Goal: Task Accomplishment & Management: Manage account settings

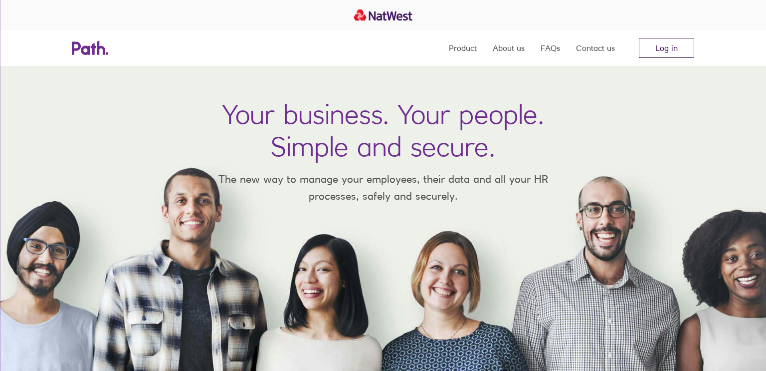
click at [649, 51] on link "Log in" at bounding box center [666, 48] width 55 height 20
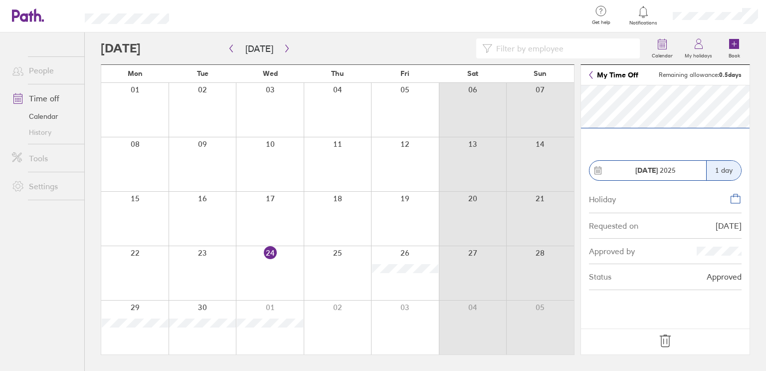
click at [669, 338] on icon at bounding box center [665, 341] width 16 height 16
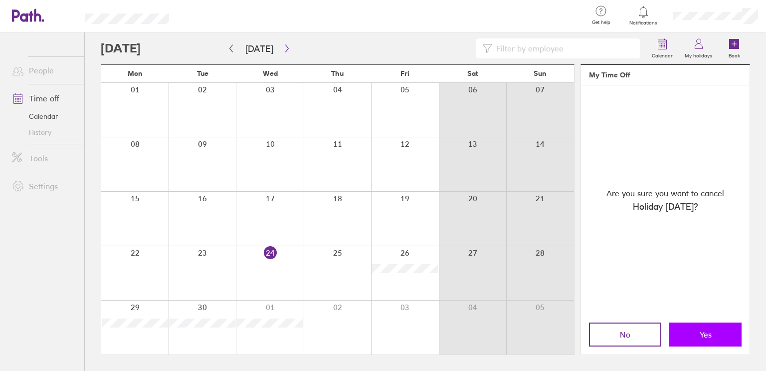
click at [713, 328] on button "Yes" at bounding box center [705, 334] width 72 height 24
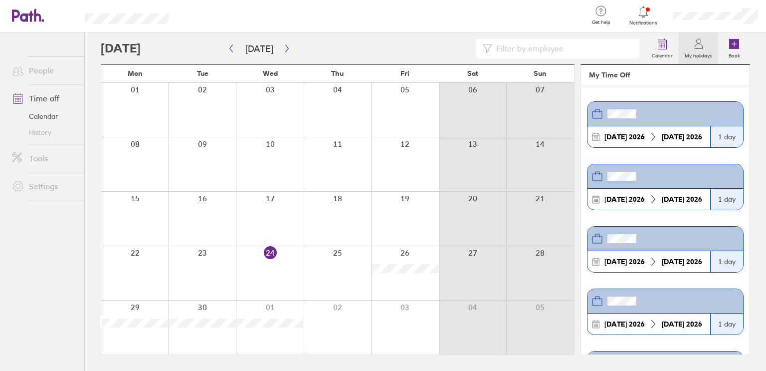
click at [49, 96] on link "Time off" at bounding box center [44, 98] width 80 height 20
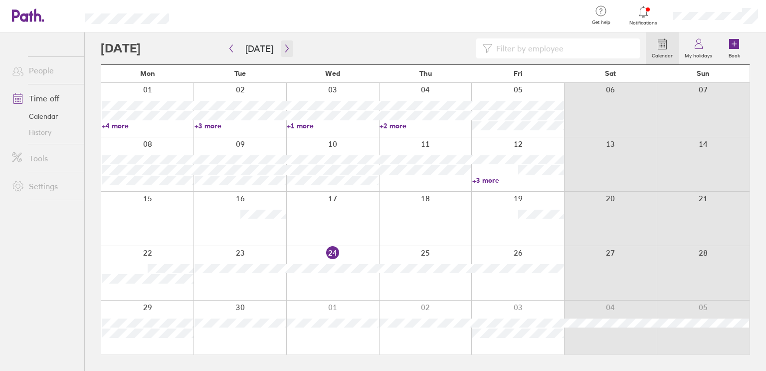
click at [283, 47] on icon "button" at bounding box center [286, 48] width 7 height 8
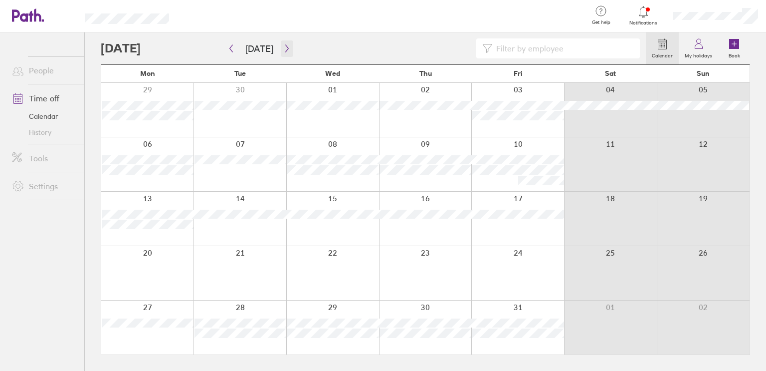
click at [283, 47] on icon "button" at bounding box center [286, 48] width 7 height 8
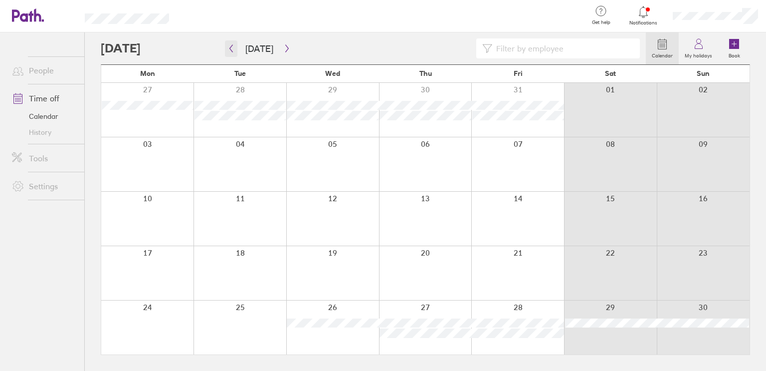
click at [235, 48] on button "button" at bounding box center [231, 48] width 12 height 16
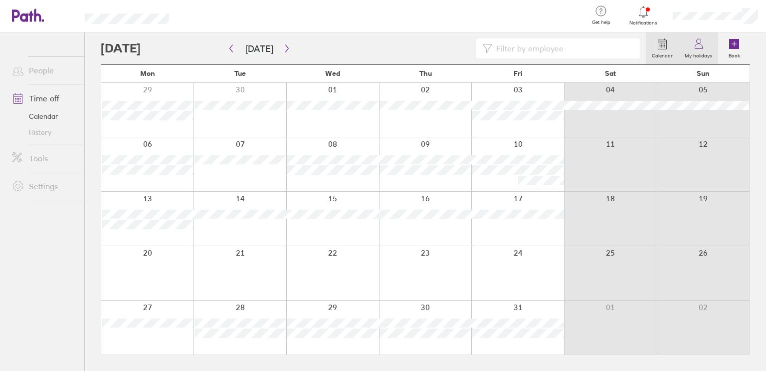
click at [705, 40] on link "My holidays" at bounding box center [698, 48] width 39 height 32
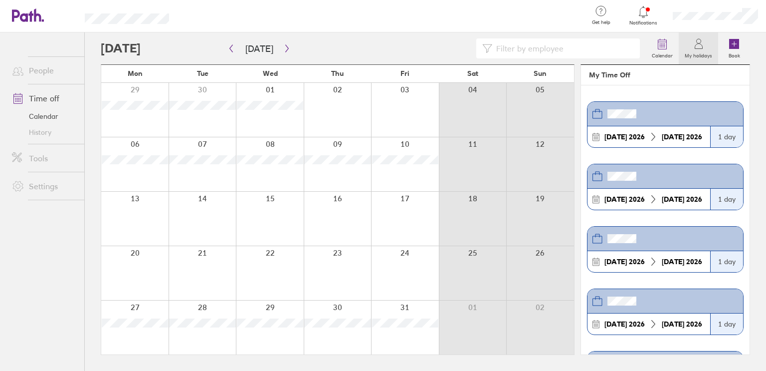
click at [704, 22] on div at bounding box center [715, 16] width 101 height 32
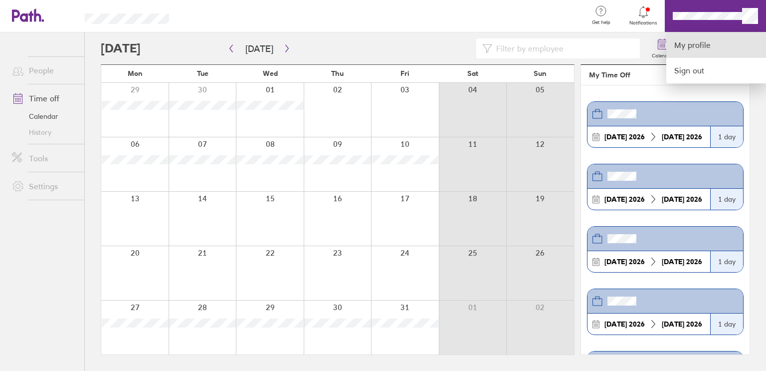
click at [698, 42] on link "My profile" at bounding box center [716, 44] width 100 height 25
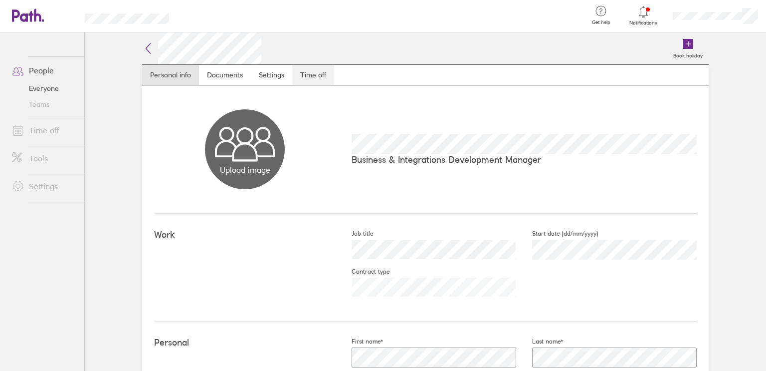
click at [327, 75] on link "Time off" at bounding box center [313, 75] width 42 height 20
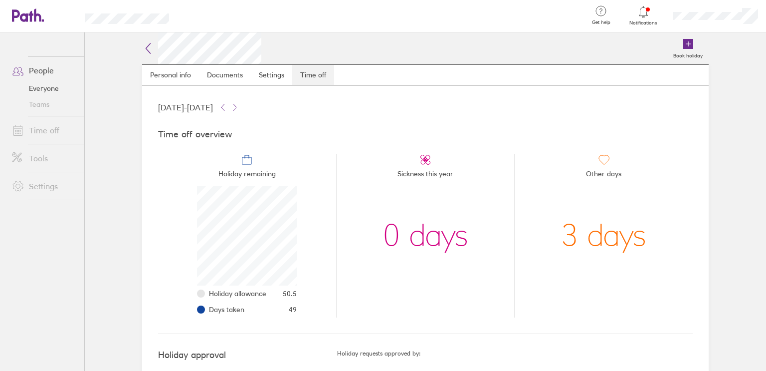
scroll to position [100, 100]
click at [239, 107] on icon at bounding box center [235, 107] width 8 height 8
click at [229, 108] on button at bounding box center [223, 107] width 12 height 12
click at [49, 130] on link "Time off" at bounding box center [44, 130] width 80 height 20
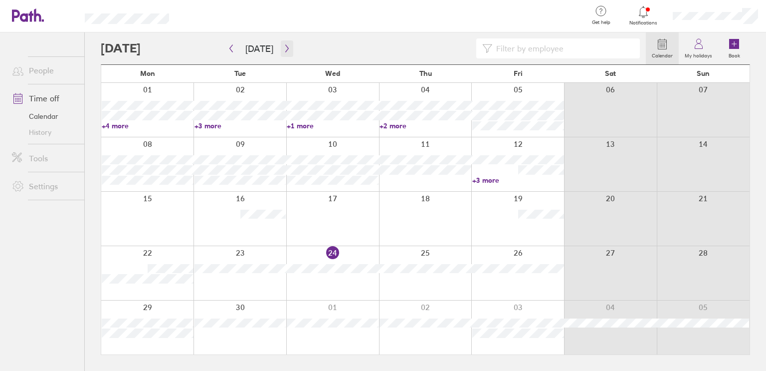
click at [285, 48] on icon "button" at bounding box center [286, 48] width 3 height 7
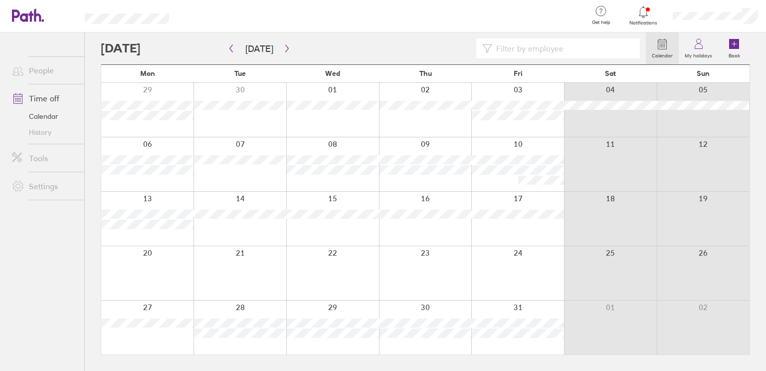
click at [178, 235] on div at bounding box center [147, 219] width 92 height 54
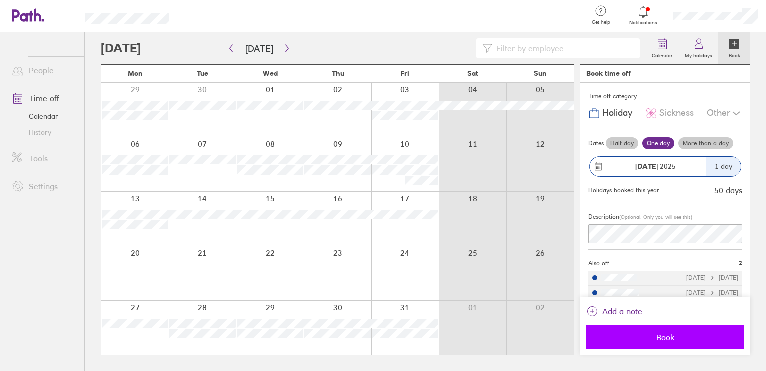
click at [653, 332] on button "Book" at bounding box center [666, 337] width 158 height 24
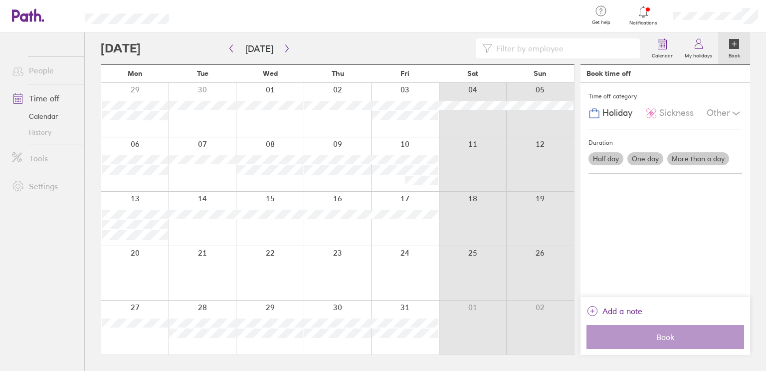
click at [224, 236] on div at bounding box center [203, 219] width 68 height 54
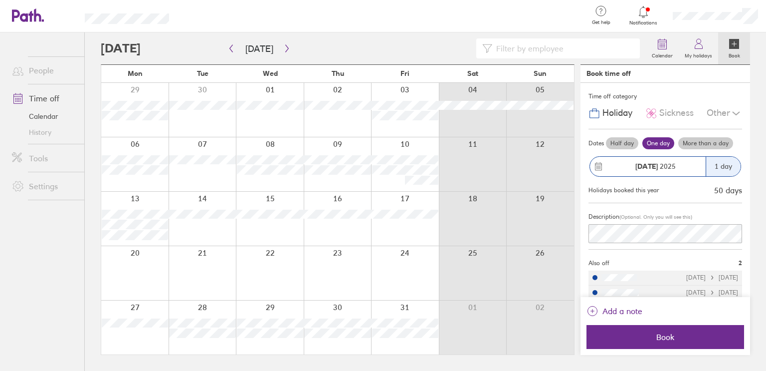
click at [617, 146] on label "Half day" at bounding box center [622, 143] width 32 height 12
click at [0, 0] on input "Half day" at bounding box center [0, 0] width 0 height 0
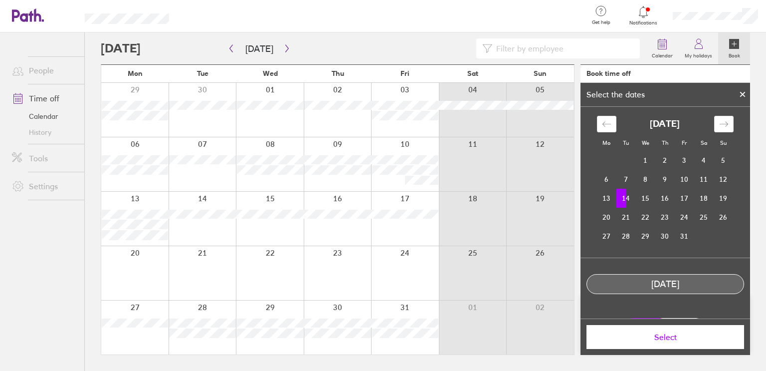
click at [628, 197] on td "14" at bounding box center [625, 198] width 19 height 19
click at [663, 334] on span "Select" at bounding box center [666, 336] width 144 height 9
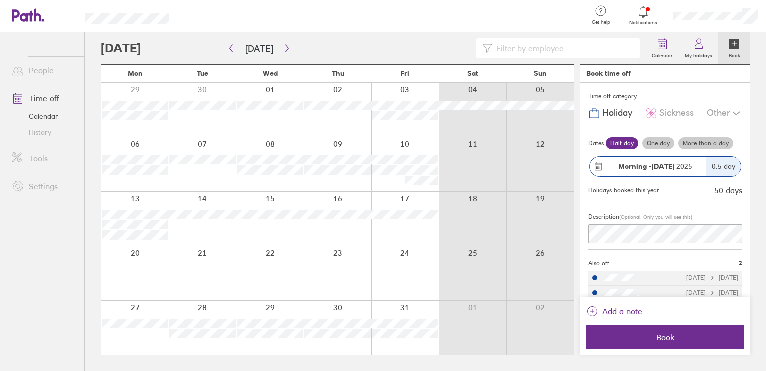
click at [663, 334] on span "Book" at bounding box center [666, 336] width 144 height 9
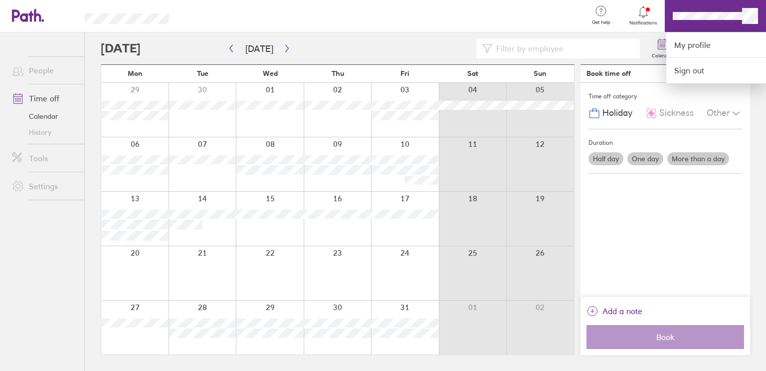
click at [501, 25] on div at bounding box center [382, 16] width 395 height 32
click at [557, 25] on div at bounding box center [382, 16] width 395 height 32
click at [644, 18] on div at bounding box center [383, 185] width 766 height 371
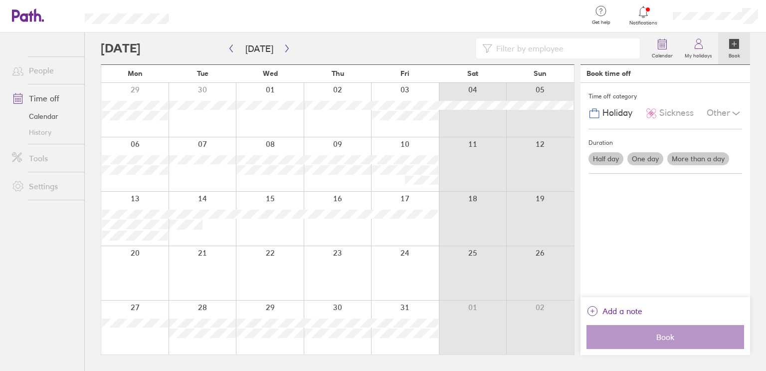
click at [644, 18] on link "Notifications" at bounding box center [643, 15] width 32 height 21
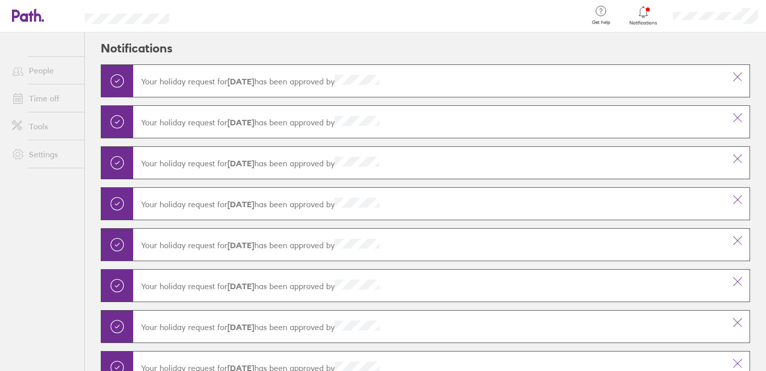
click at [705, 20] on div at bounding box center [715, 16] width 101 height 32
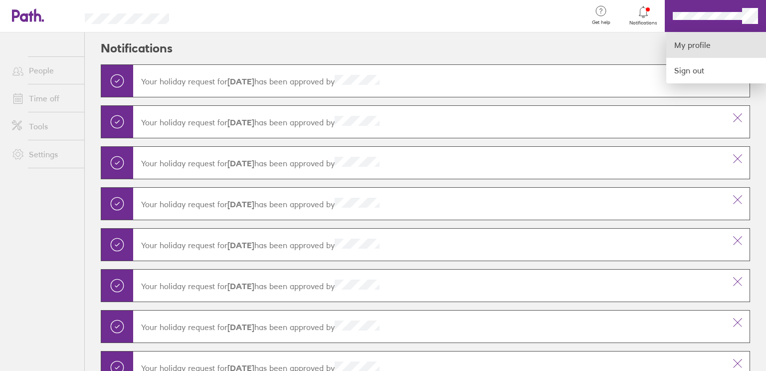
click at [691, 40] on link "My profile" at bounding box center [716, 44] width 100 height 25
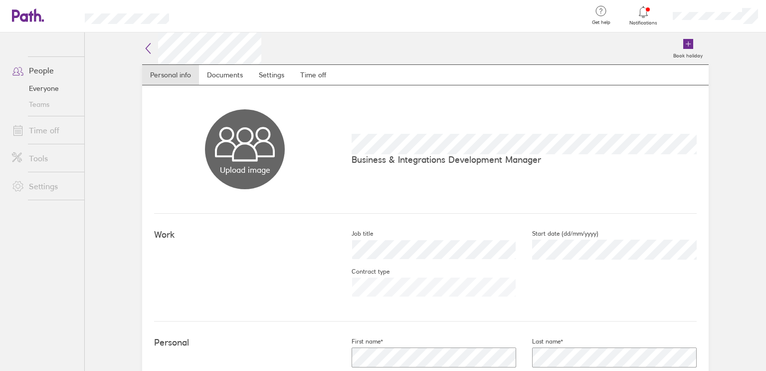
click at [45, 124] on link "Time off" at bounding box center [44, 130] width 80 height 20
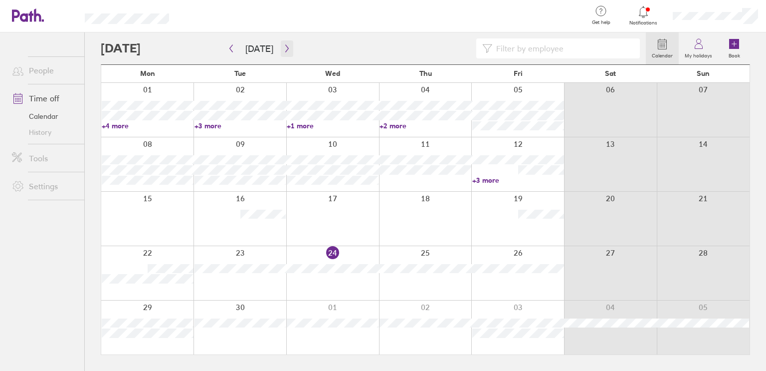
click at [283, 46] on icon "button" at bounding box center [286, 48] width 7 height 8
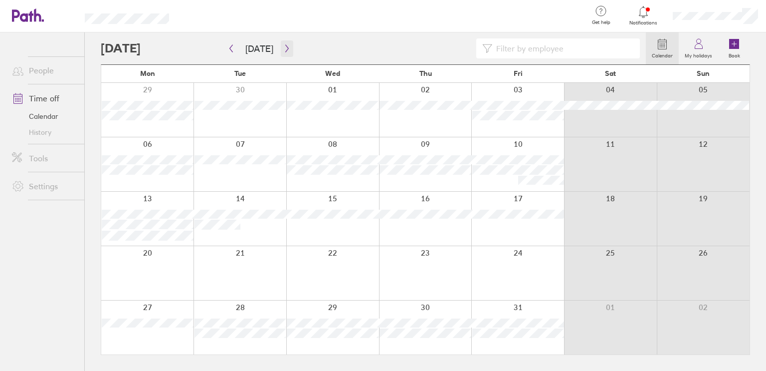
click at [284, 52] on button "button" at bounding box center [287, 48] width 12 height 16
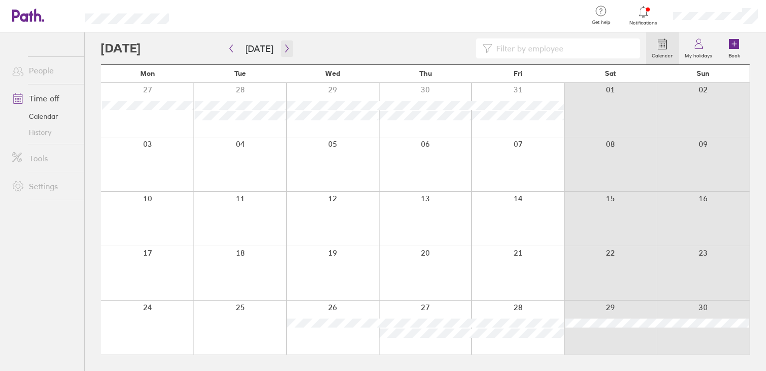
click at [286, 46] on icon "button" at bounding box center [286, 48] width 7 height 8
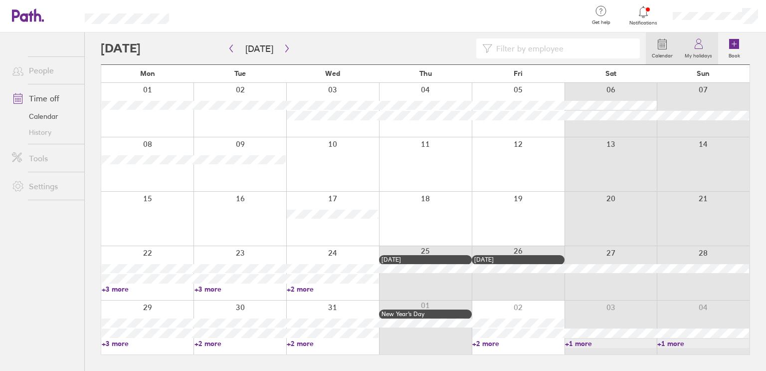
click at [705, 44] on link "My holidays" at bounding box center [698, 48] width 39 height 32
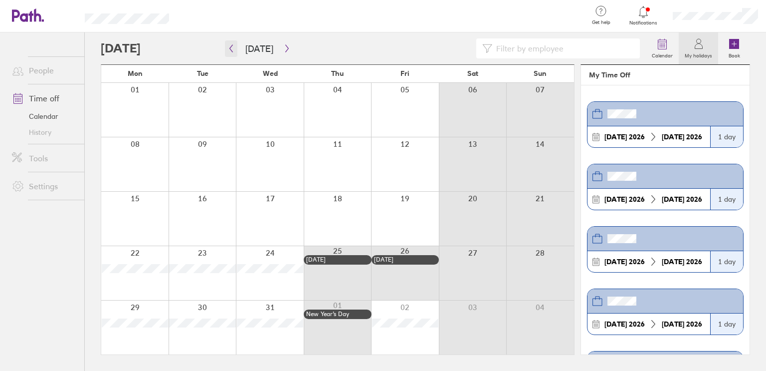
click at [231, 53] on button "button" at bounding box center [231, 48] width 12 height 16
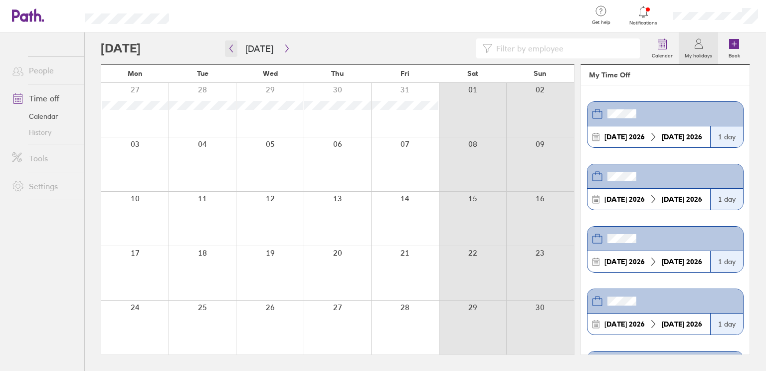
click at [231, 53] on button "button" at bounding box center [231, 48] width 12 height 16
click at [284, 46] on icon "button" at bounding box center [286, 48] width 7 height 8
click at [283, 49] on icon "button" at bounding box center [286, 48] width 7 height 8
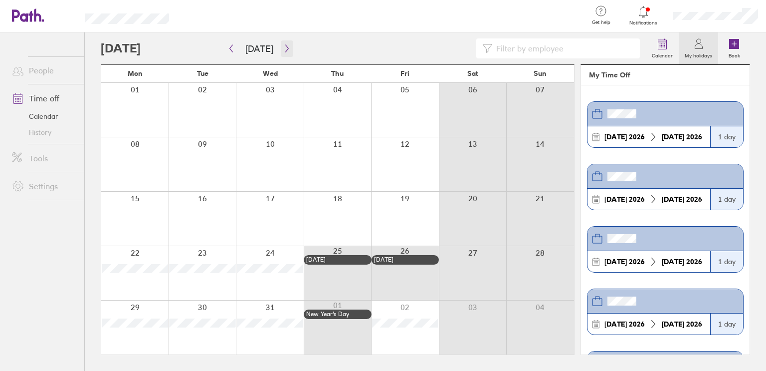
click at [285, 45] on icon "button" at bounding box center [286, 48] width 7 height 8
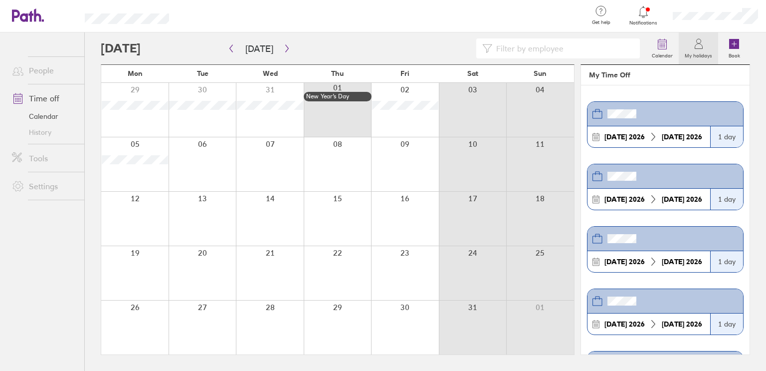
click at [644, 21] on span "Notifications" at bounding box center [643, 23] width 32 height 6
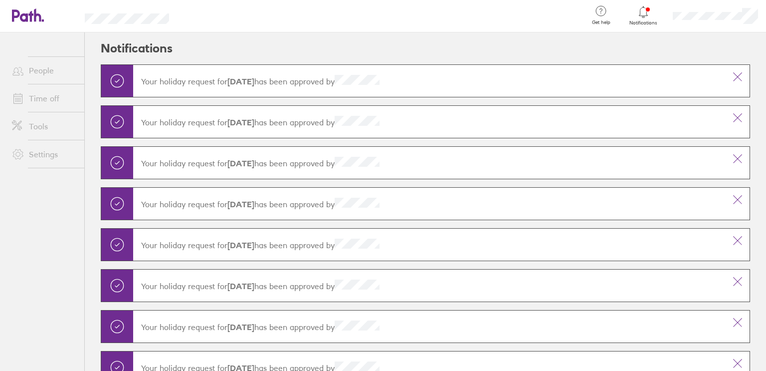
click at [31, 70] on link "People" at bounding box center [44, 70] width 80 height 20
